Goal: Obtain resource: Download file/media

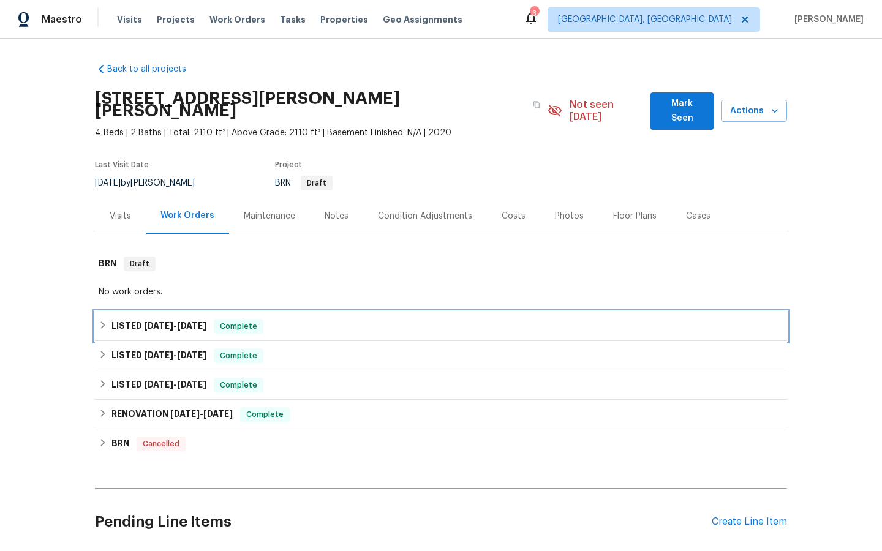
click at [234, 320] on span "Complete" at bounding box center [238, 326] width 47 height 12
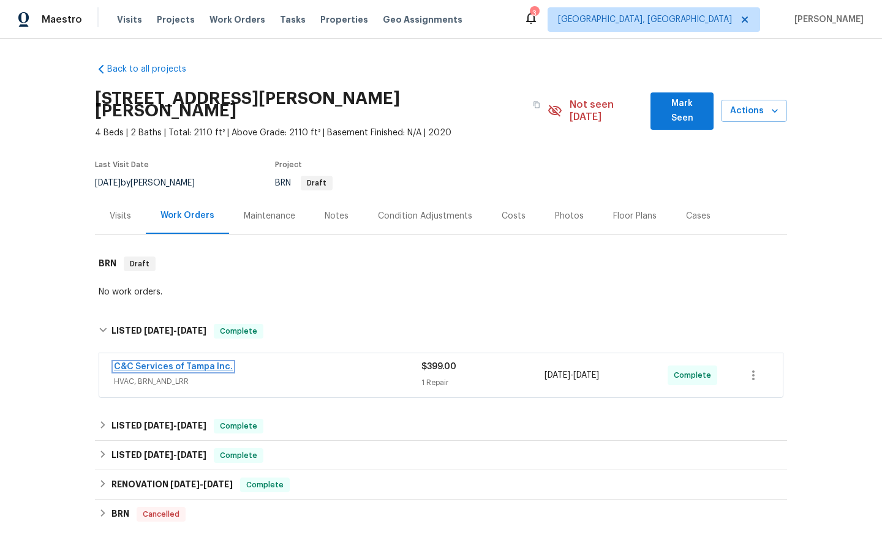
click at [147, 363] on link "C&C Services of Tampa Inc." at bounding box center [173, 367] width 119 height 9
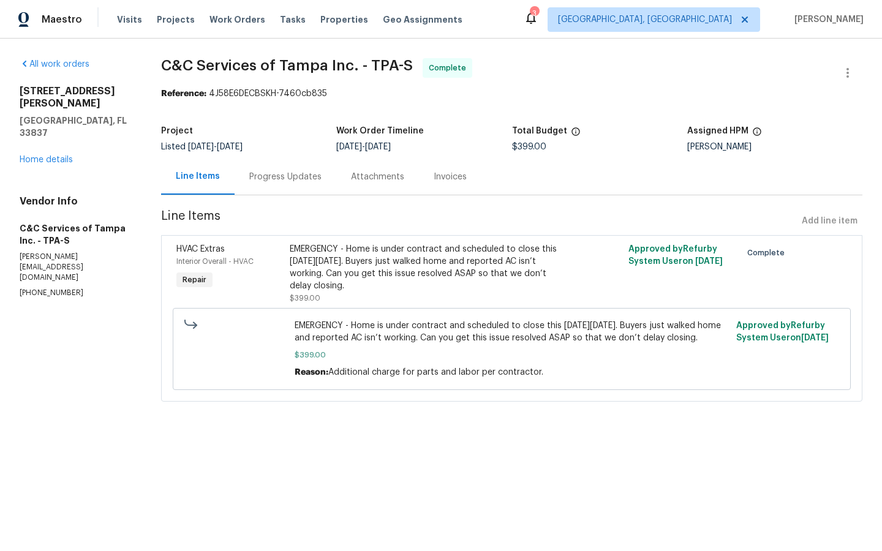
click at [449, 175] on div "Invoices" at bounding box center [450, 177] width 33 height 12
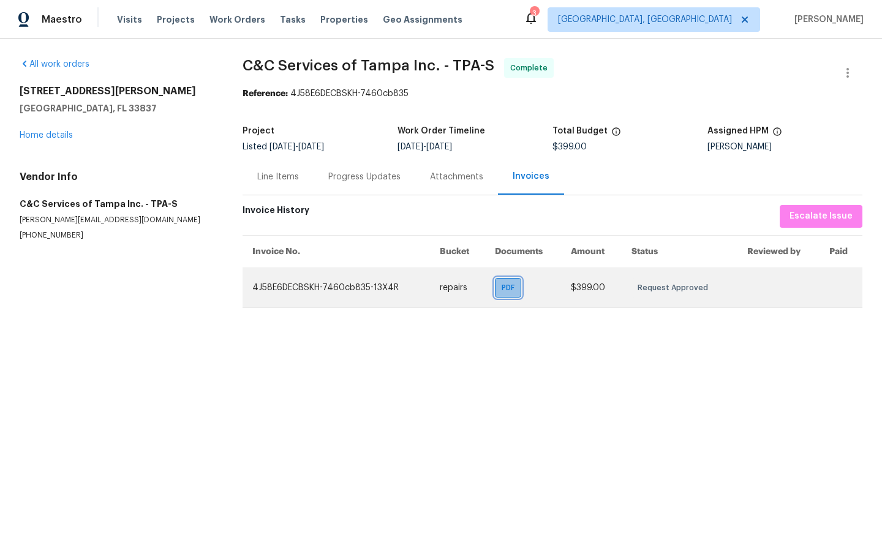
click at [513, 289] on span "PDF" at bounding box center [511, 288] width 18 height 12
